Goal: Navigation & Orientation: Understand site structure

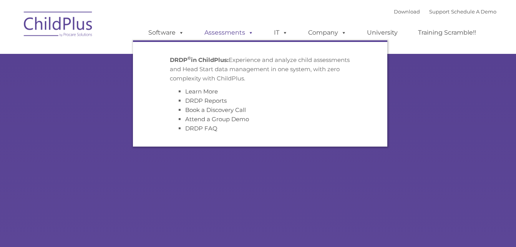
type input ""
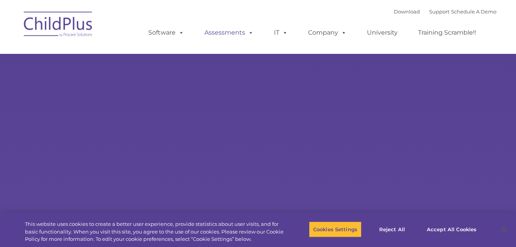
select select "MEDIUM"
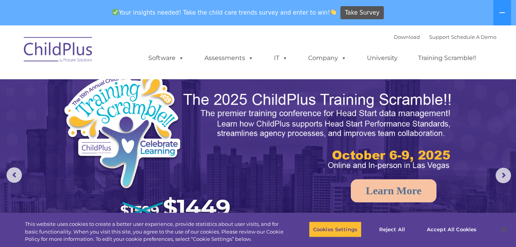
click at [66, 43] on img at bounding box center [58, 51] width 77 height 38
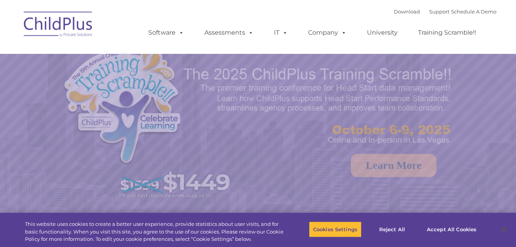
select select "MEDIUM"
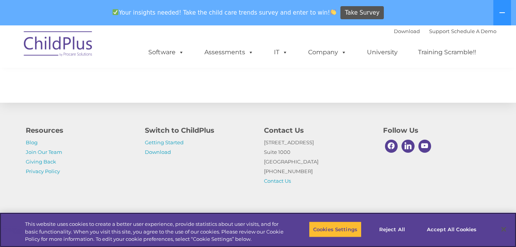
scroll to position [913, 0]
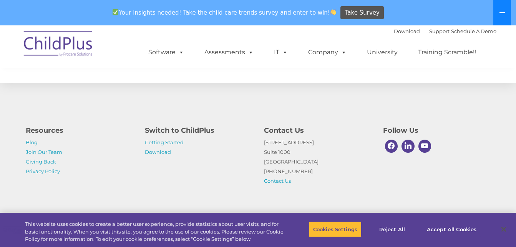
click at [508, 15] on button at bounding box center [503, 12] width 18 height 25
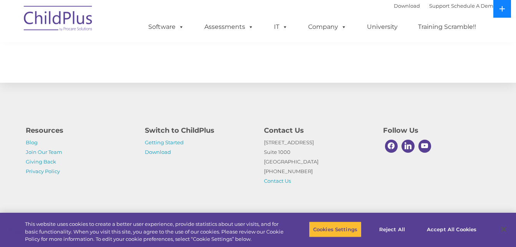
scroll to position [888, 0]
click at [173, 26] on link "Software" at bounding box center [166, 26] width 51 height 15
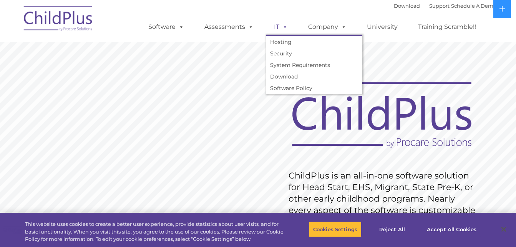
click at [282, 27] on span at bounding box center [283, 26] width 8 height 7
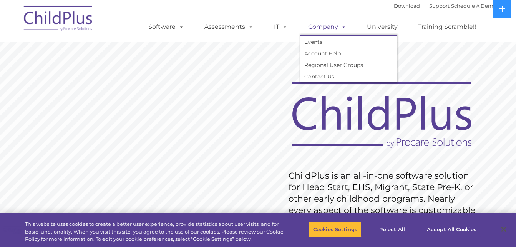
click at [325, 32] on link "Company" at bounding box center [328, 26] width 54 height 15
